Goal: Task Accomplishment & Management: Use online tool/utility

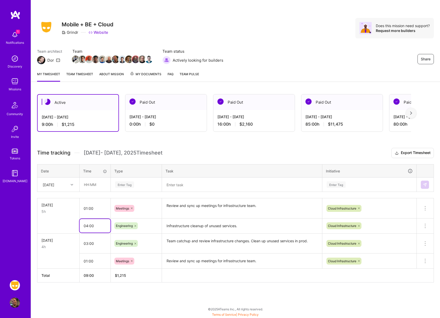
click at [88, 227] on input "04:00" at bounding box center [95, 226] width 31 height 14
type input "07:00"
click at [207, 154] on h3 "Time tracking [DATE] - [DATE] Timesheet Export Timesheet" at bounding box center [235, 153] width 397 height 10
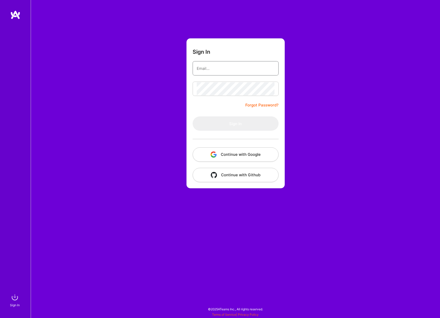
type input "[EMAIL_ADDRESS][DOMAIN_NAME]"
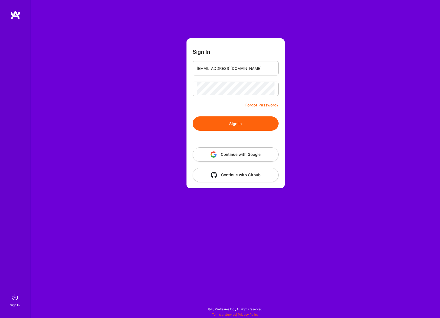
click at [243, 127] on button "Sign In" at bounding box center [236, 123] width 86 height 14
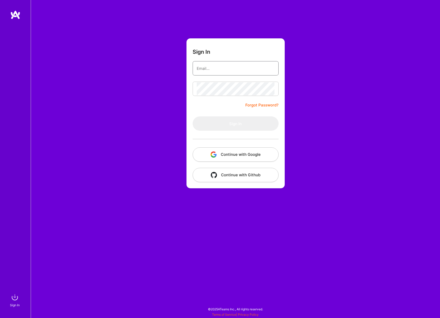
type input "[EMAIL_ADDRESS][DOMAIN_NAME]"
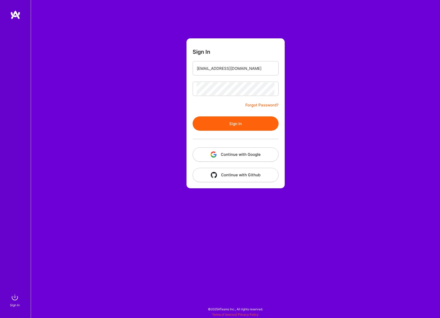
click at [243, 127] on button "Sign In" at bounding box center [236, 123] width 86 height 14
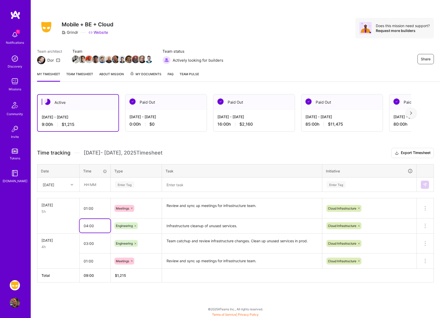
click at [87, 225] on input "04:00" at bounding box center [95, 226] width 31 height 14
click at [140, 308] on div "Share Mobile + BE + Cloud Grindr Website Does this mission need support? Reques…" at bounding box center [236, 159] width 410 height 318
click at [86, 227] on input "07:00" at bounding box center [95, 226] width 31 height 14
type input "04:00"
click at [89, 186] on input "text" at bounding box center [95, 185] width 30 height 14
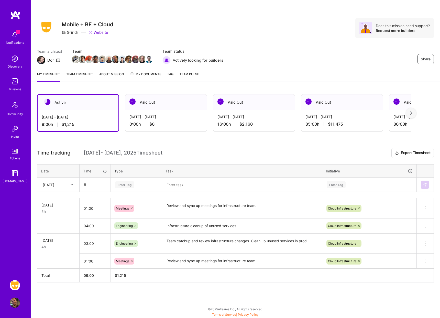
type input "08:00"
click at [128, 185] on div "Enter Tag" at bounding box center [124, 185] width 19 height 8
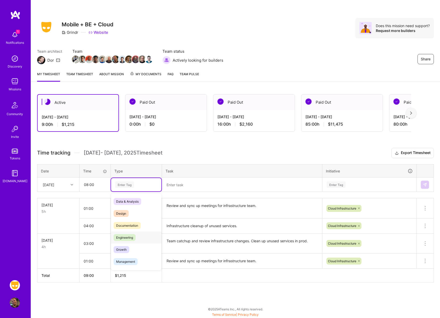
click at [125, 235] on span "Engineering" at bounding box center [125, 237] width 22 height 7
click at [350, 183] on div "Enter Tag" at bounding box center [369, 184] width 87 height 6
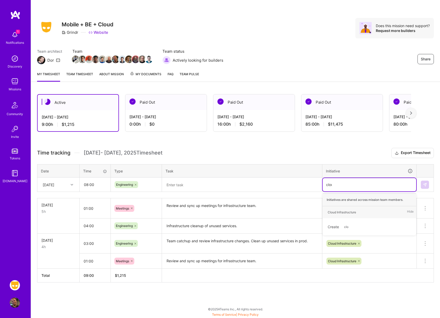
type input "cloud"
click at [368, 210] on div "Cloud Infrastructure Hide" at bounding box center [370, 212] width 94 height 12
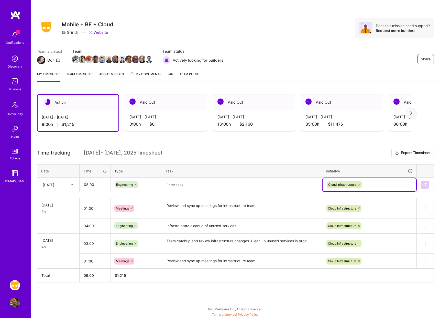
click at [208, 180] on textarea at bounding box center [242, 184] width 159 height 13
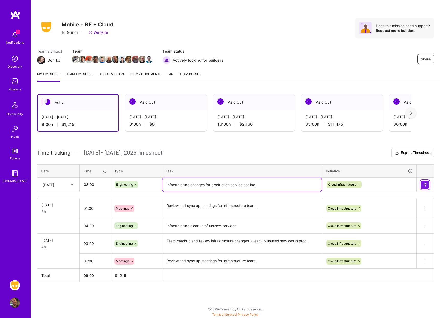
type textarea "Infrastructure changes for production service scaling."
click at [422, 186] on button at bounding box center [425, 185] width 8 height 8
